Goal: Information Seeking & Learning: Learn about a topic

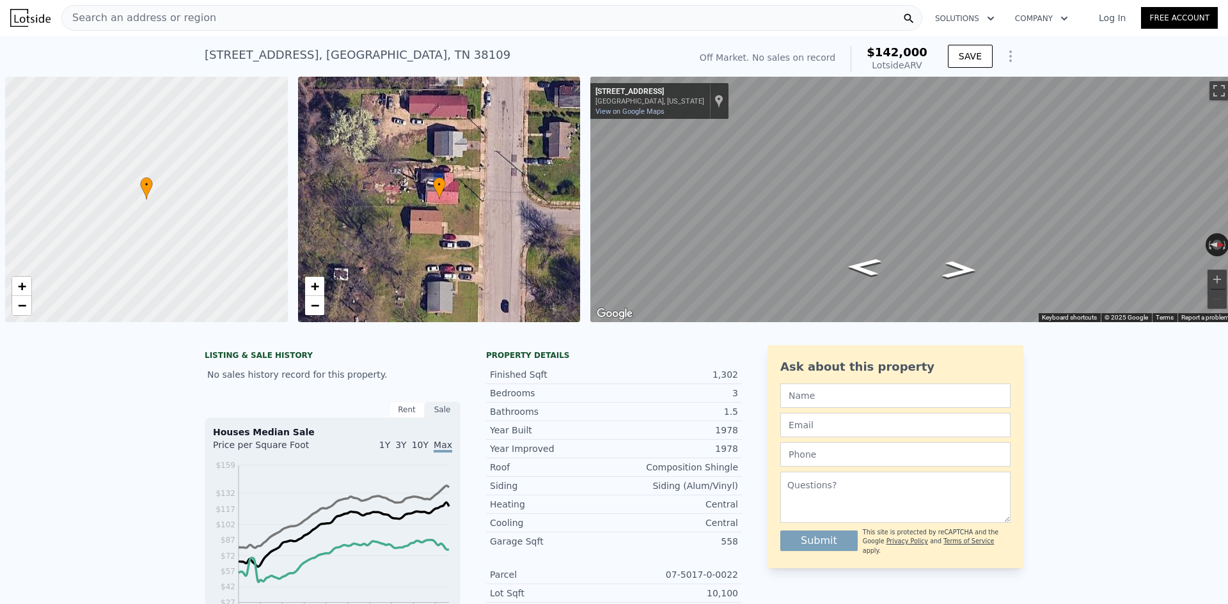
scroll to position [0, 5]
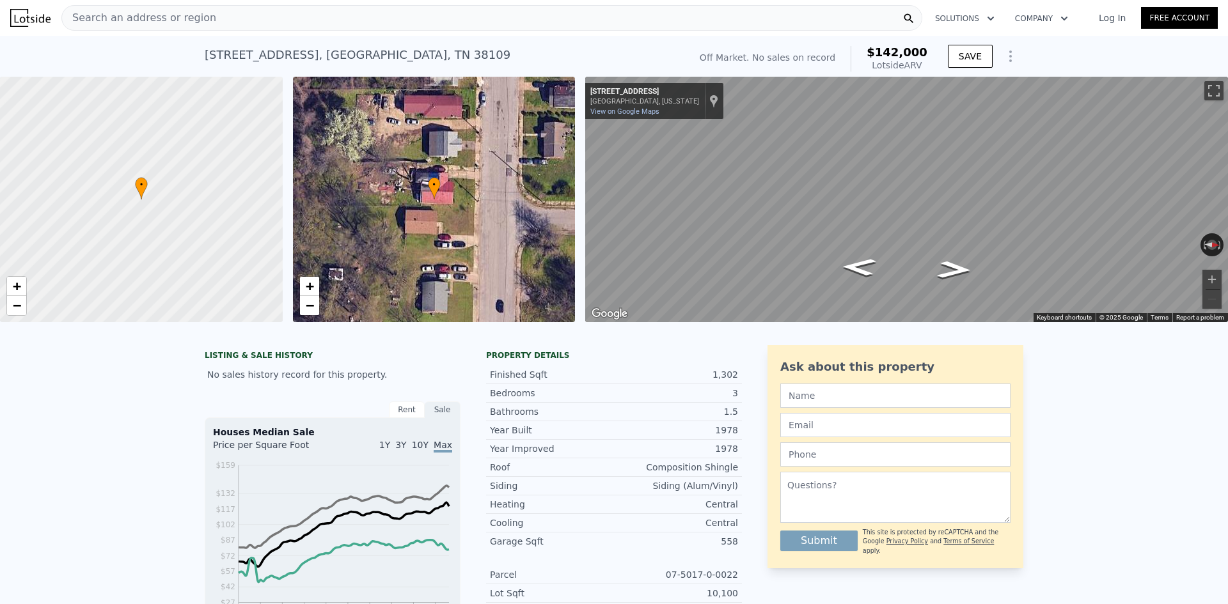
click at [217, 15] on div "Search an address or region" at bounding box center [491, 18] width 861 height 26
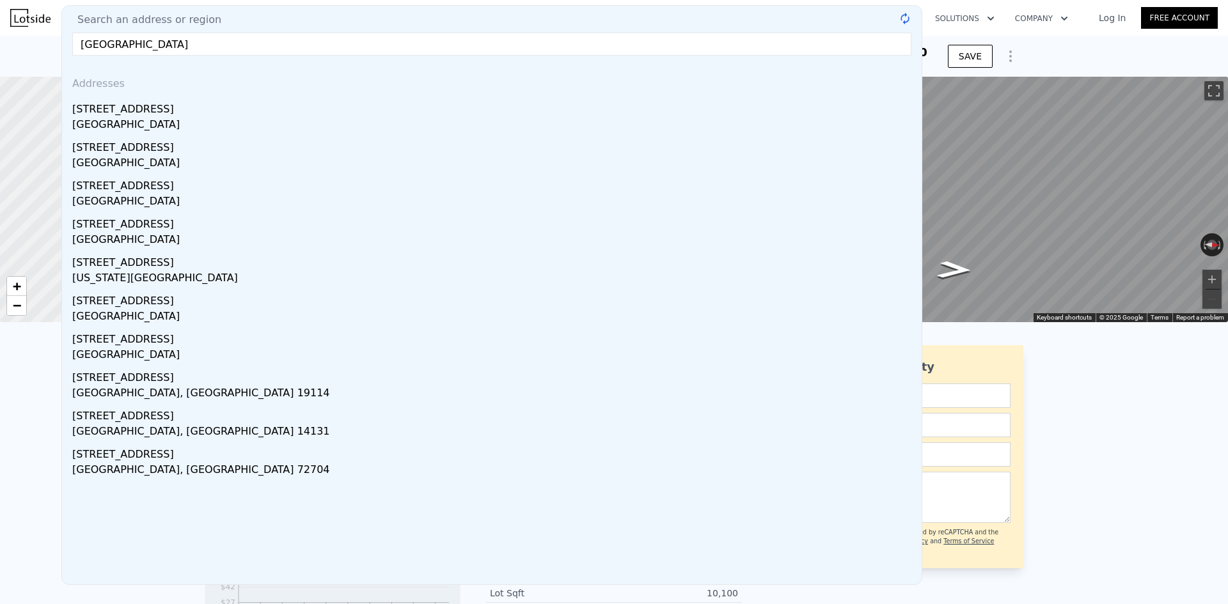
type input "[STREET_ADDRESS]"
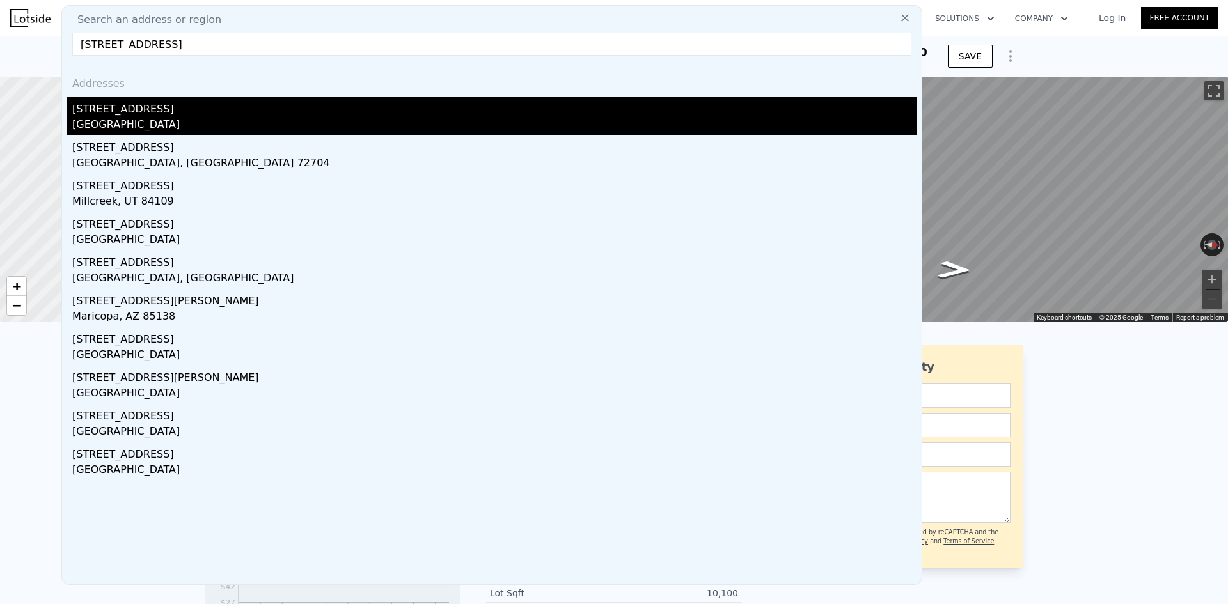
click at [126, 121] on div "[GEOGRAPHIC_DATA]" at bounding box center [494, 126] width 844 height 18
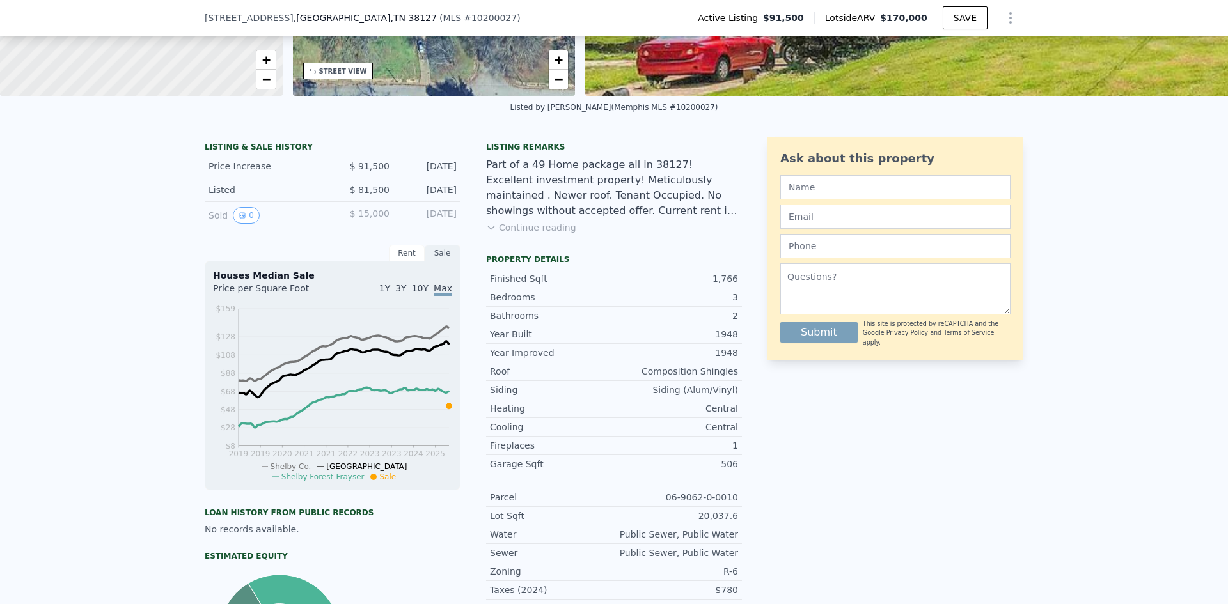
scroll to position [224, 0]
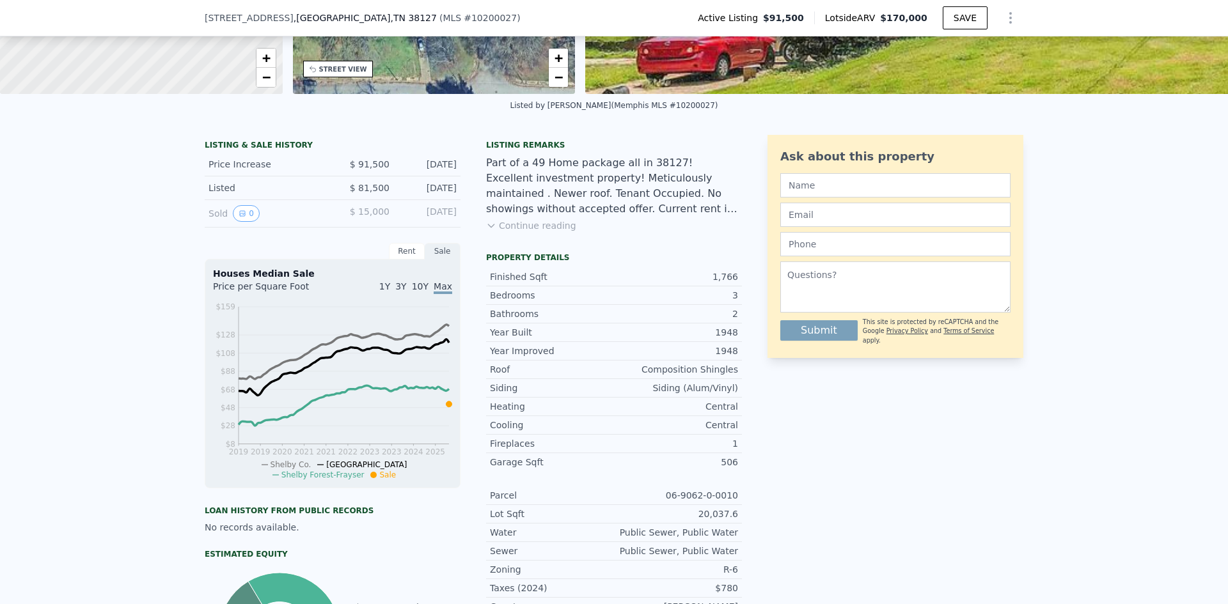
click at [520, 224] on button "Continue reading" at bounding box center [531, 225] width 90 height 13
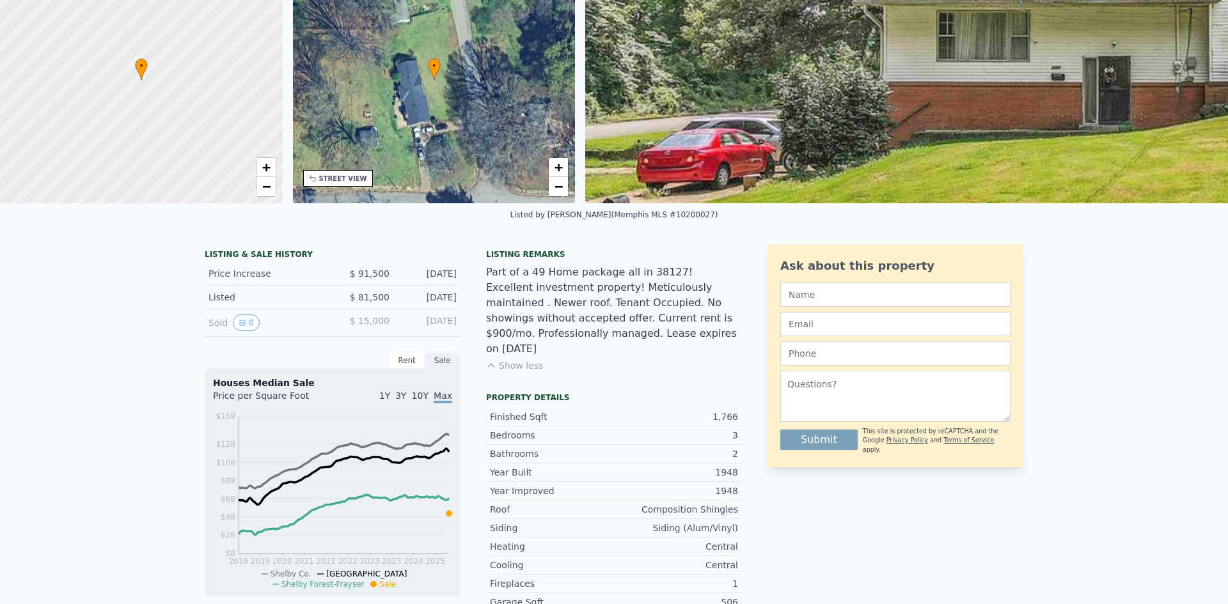
scroll to position [0, 0]
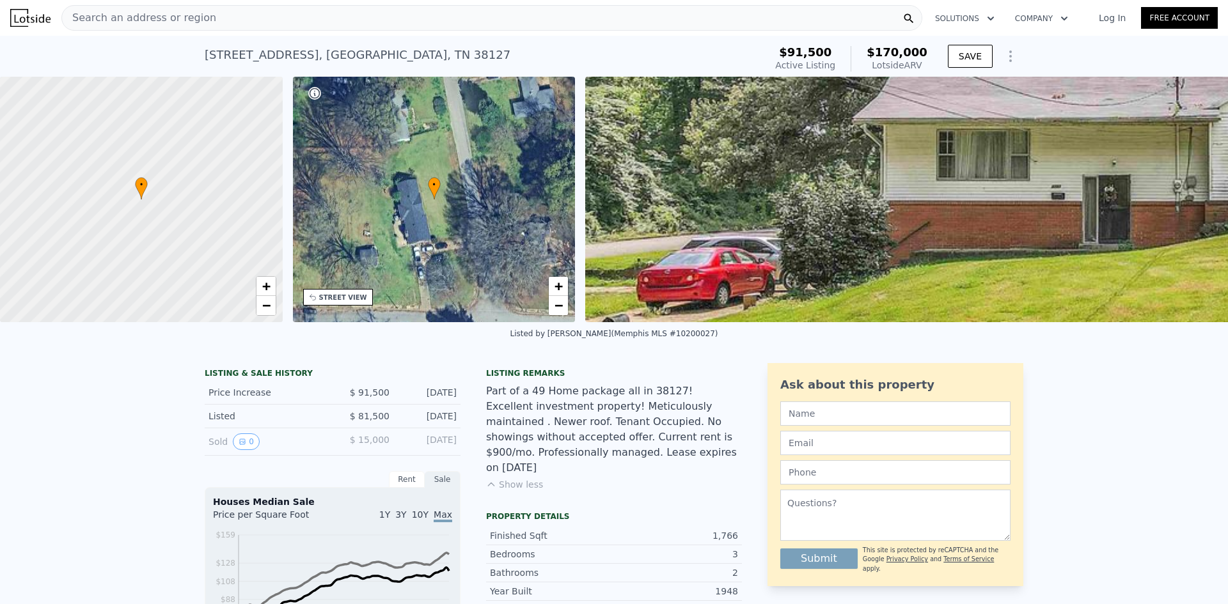
click at [331, 20] on div "Search an address or region" at bounding box center [491, 18] width 861 height 26
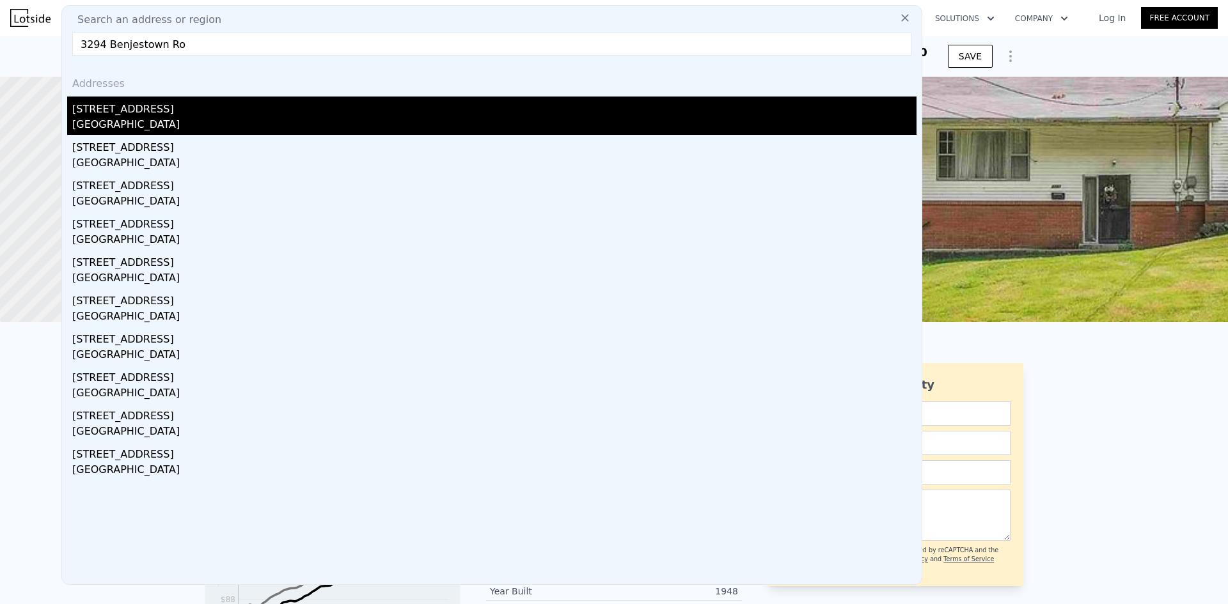
type input "3294 Benjestown Ro"
click at [201, 117] on div "[GEOGRAPHIC_DATA]" at bounding box center [494, 126] width 844 height 18
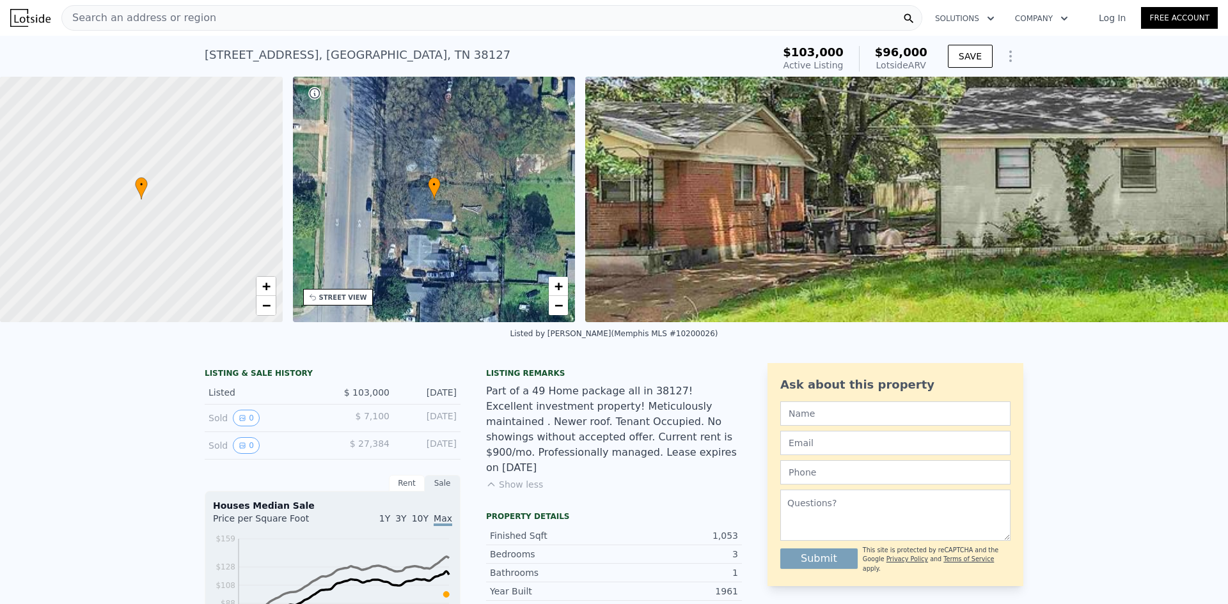
click at [262, 11] on div "Search an address or region" at bounding box center [491, 18] width 861 height 26
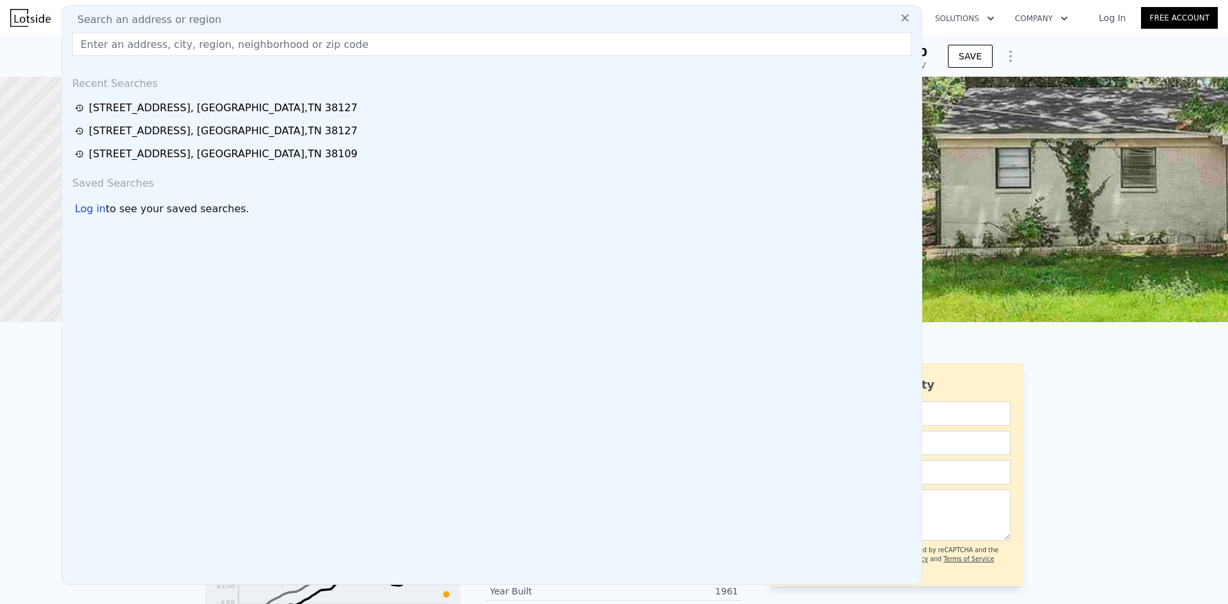
click at [259, 18] on div "Search an address or region" at bounding box center [491, 19] width 849 height 15
click at [233, 47] on input "text" at bounding box center [491, 44] width 839 height 23
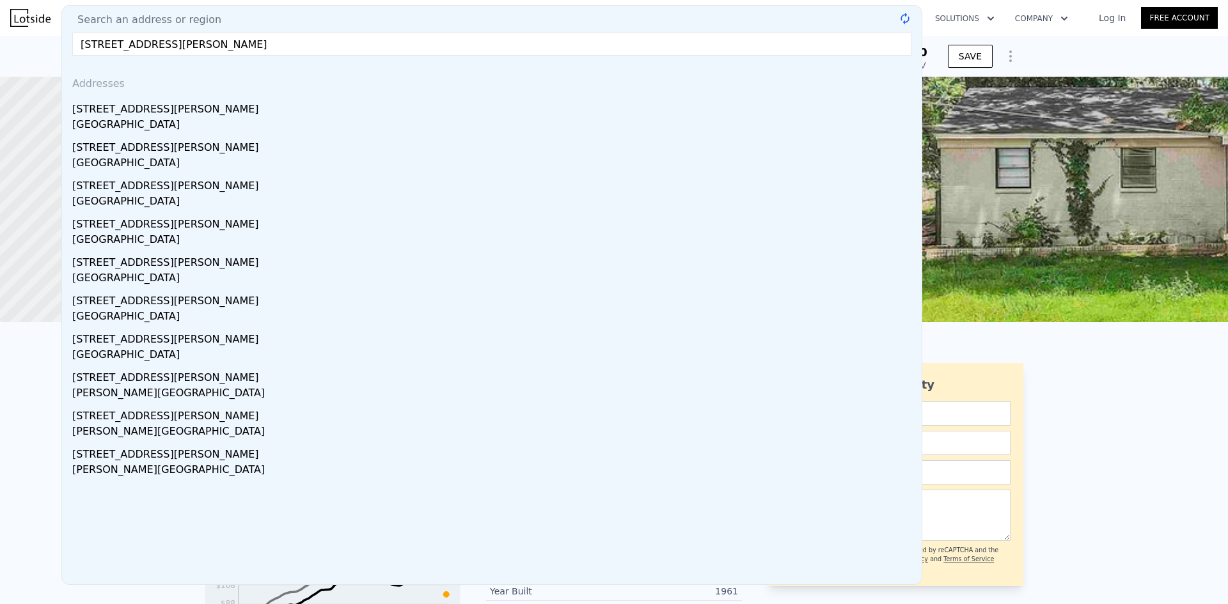
type input "[STREET_ADDRESS][PERSON_NAME]"
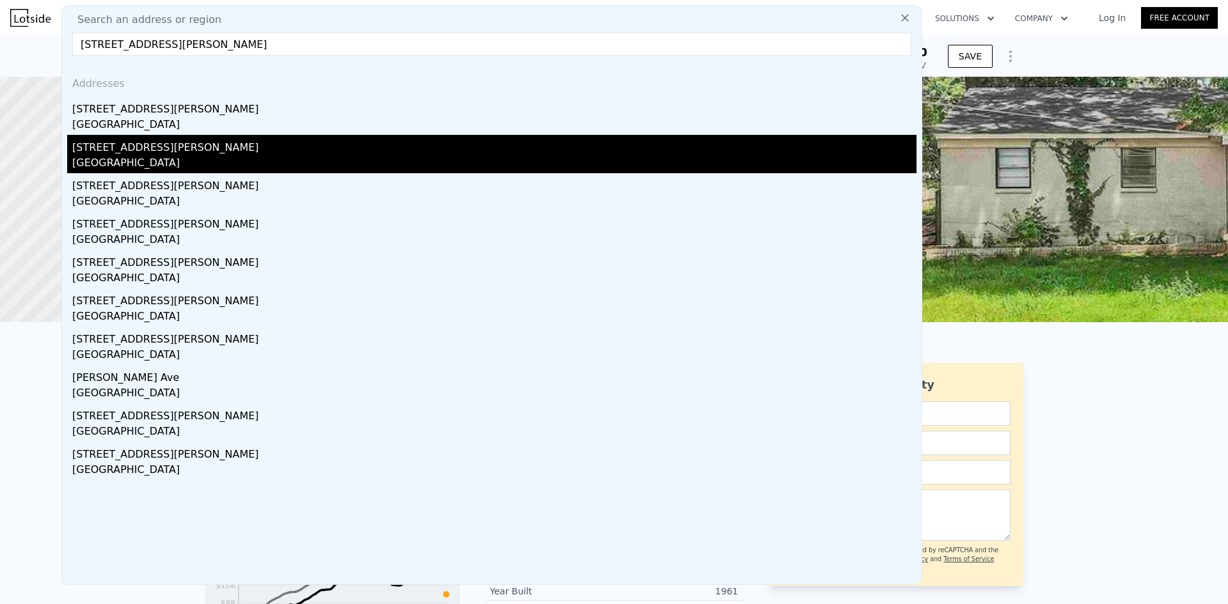
click at [164, 159] on div "[GEOGRAPHIC_DATA]" at bounding box center [494, 164] width 844 height 18
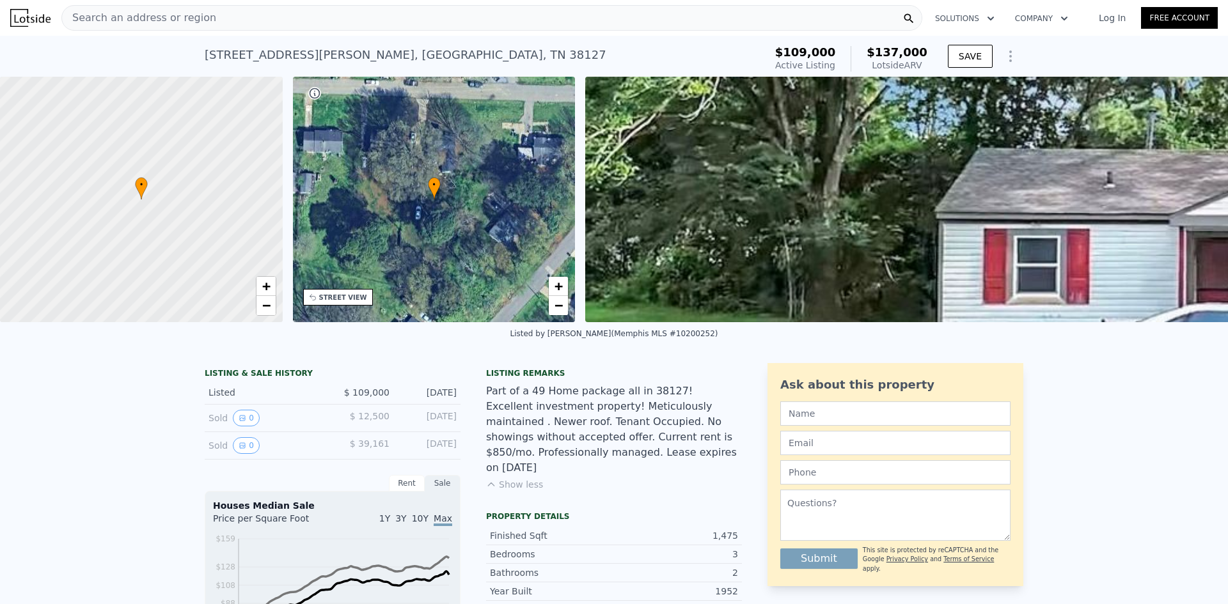
click at [237, 20] on div "Search an address or region" at bounding box center [491, 18] width 861 height 26
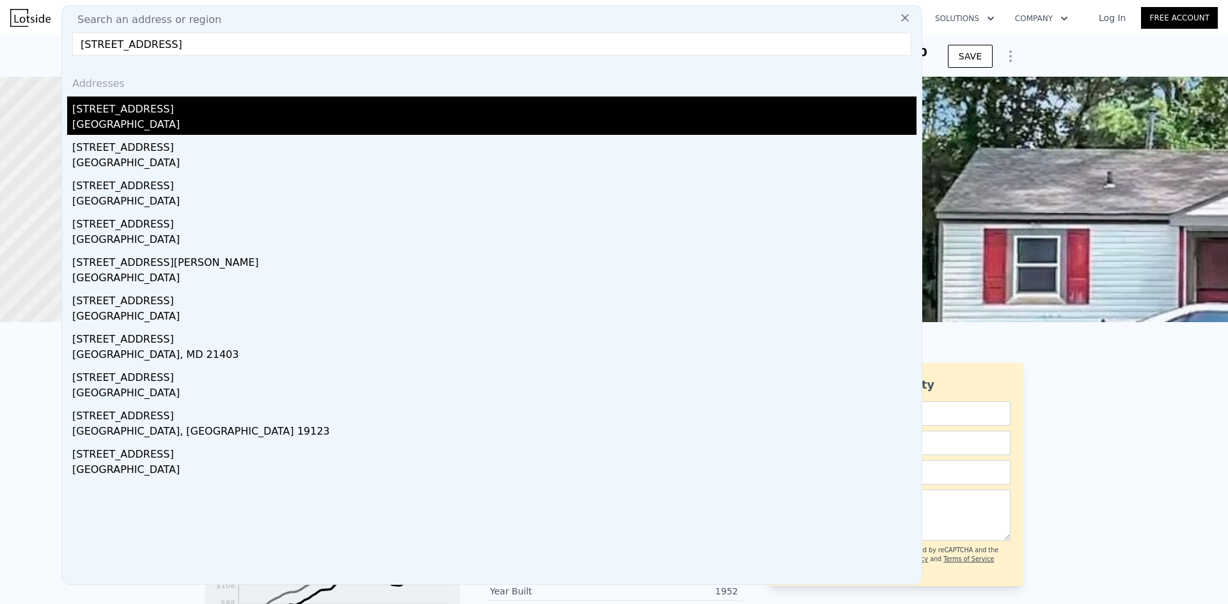
type input "[STREET_ADDRESS]"
click at [141, 111] on div "[STREET_ADDRESS]" at bounding box center [494, 107] width 844 height 20
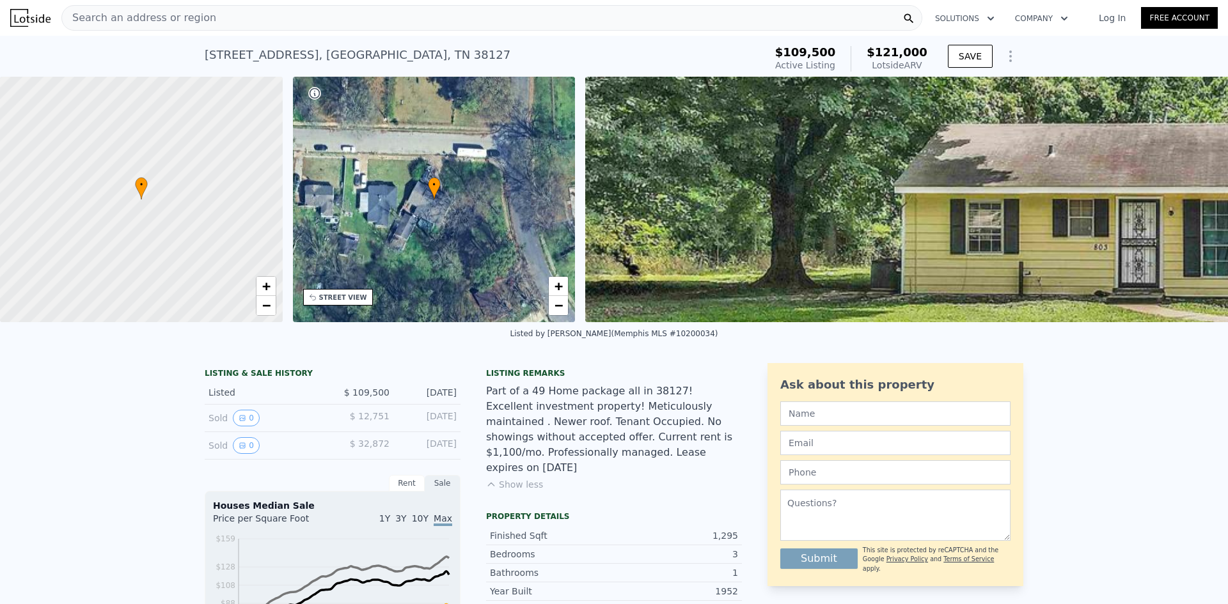
click at [623, 19] on div "Search an address or region" at bounding box center [491, 18] width 861 height 26
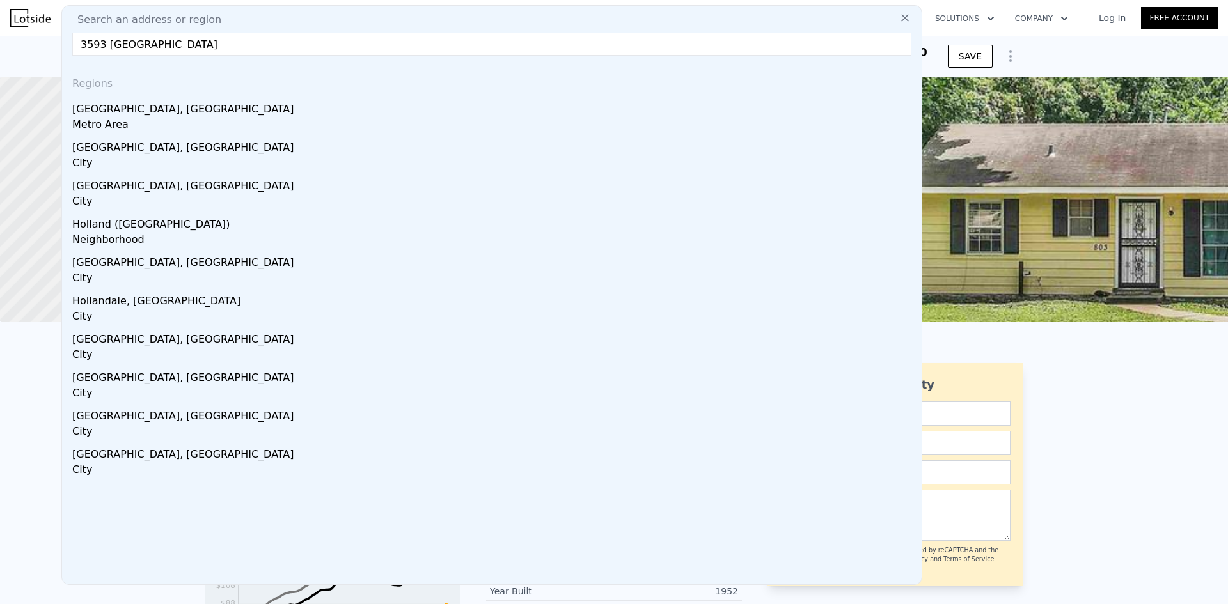
type input "3593 Holland A"
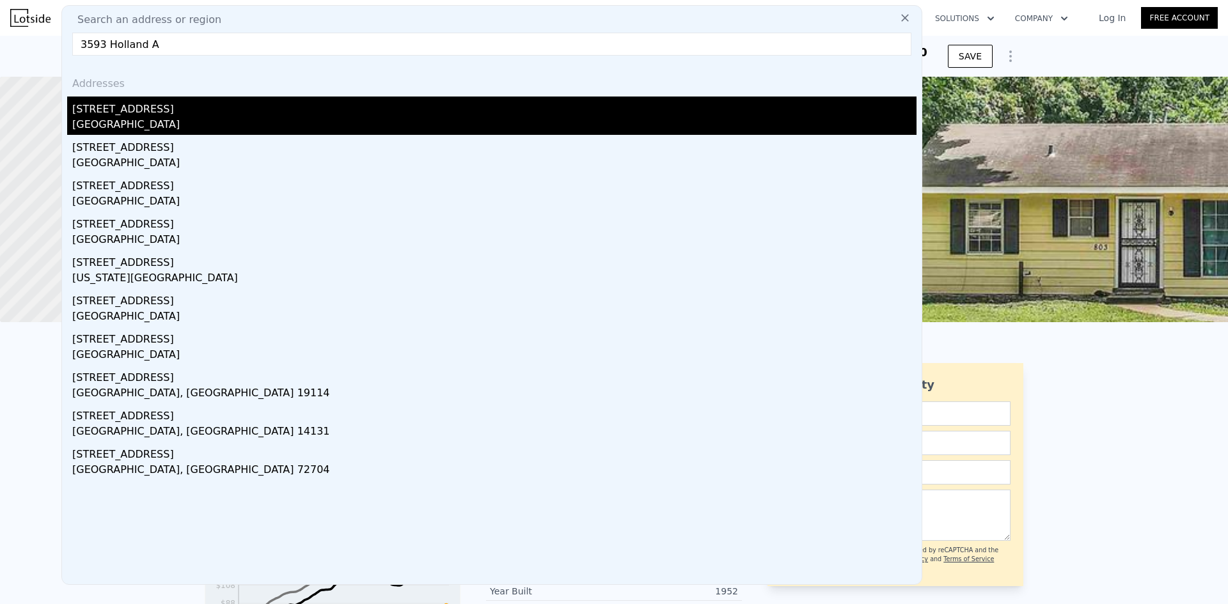
click at [410, 123] on div "[GEOGRAPHIC_DATA]" at bounding box center [494, 126] width 844 height 18
type input "5"
type input "1268"
type input "1929"
type input "11325.6"
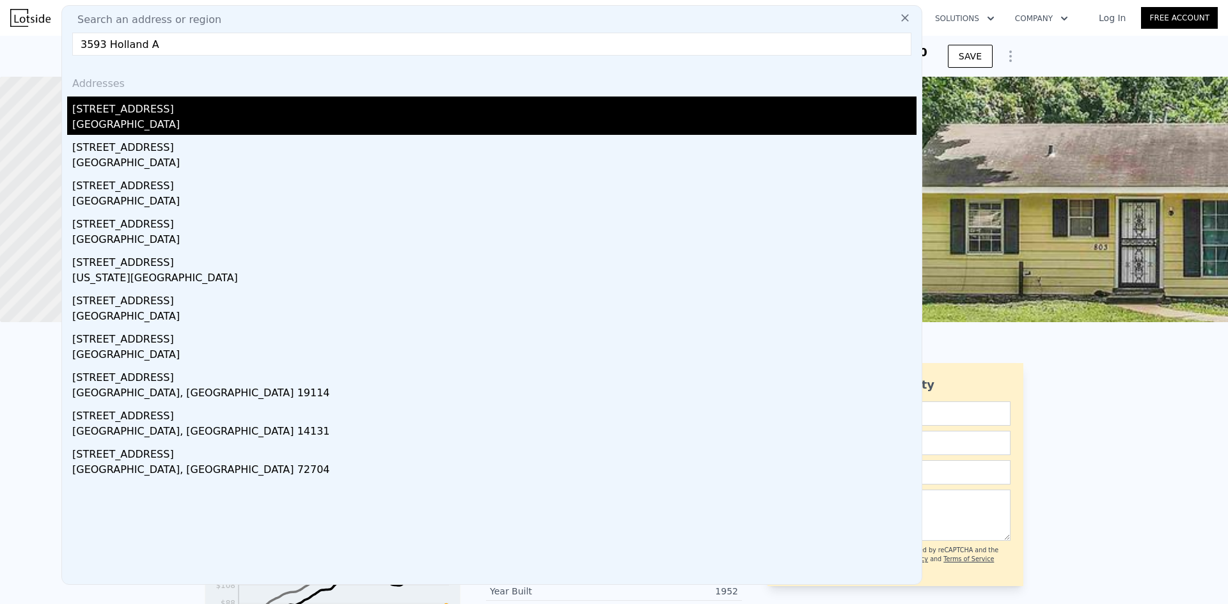
type input "21780"
checkbox input "true"
type input "$ 170,000"
type input "$ 61,785"
